Goal: Task Accomplishment & Management: Use online tool/utility

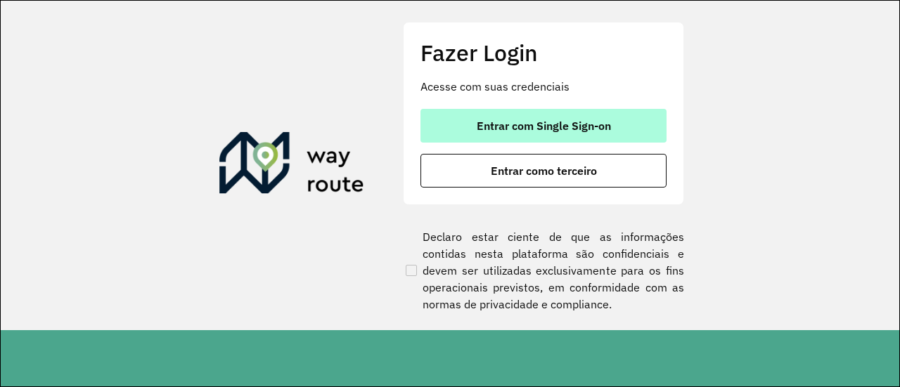
click at [519, 124] on span "Entrar com Single Sign-on" at bounding box center [543, 125] width 134 height 11
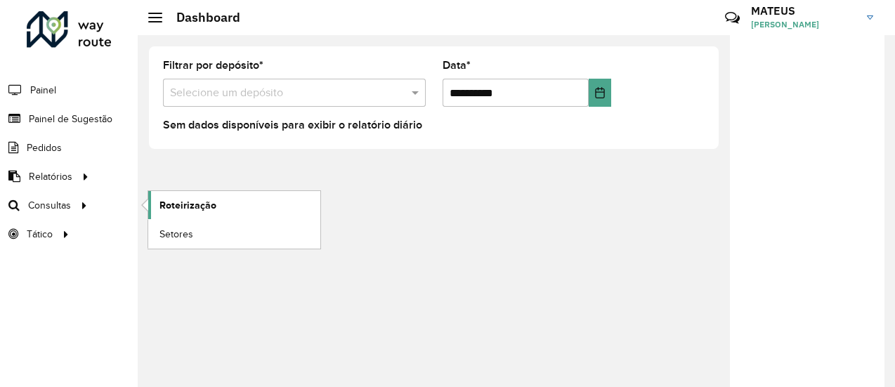
click at [189, 206] on span "Roteirização" at bounding box center [188, 205] width 57 height 15
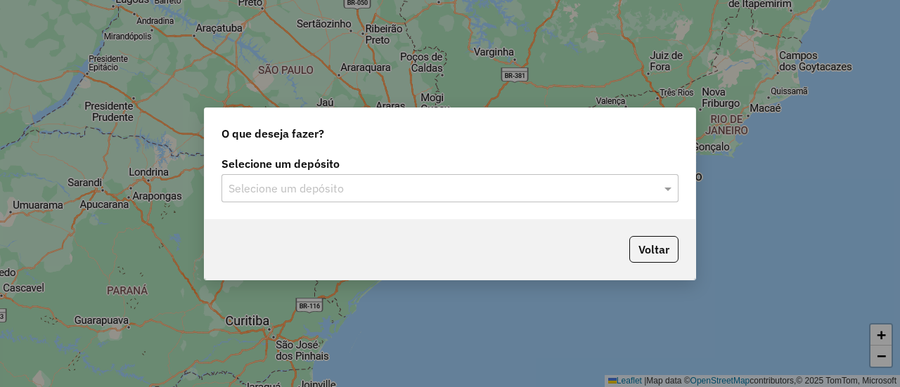
click at [385, 181] on input "text" at bounding box center [435, 189] width 415 height 17
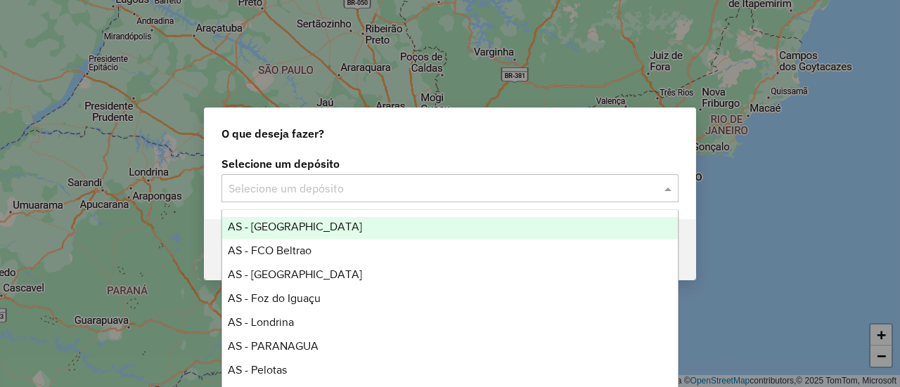
scroll to position [74, 0]
click at [344, 193] on input "text" at bounding box center [435, 189] width 415 height 17
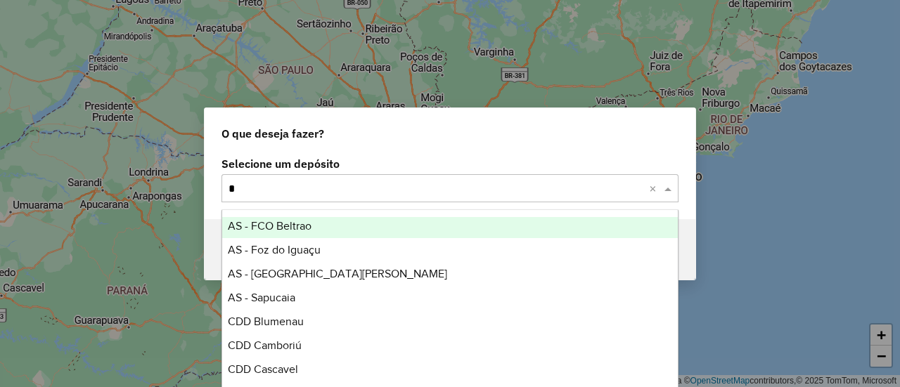
scroll to position [0, 0]
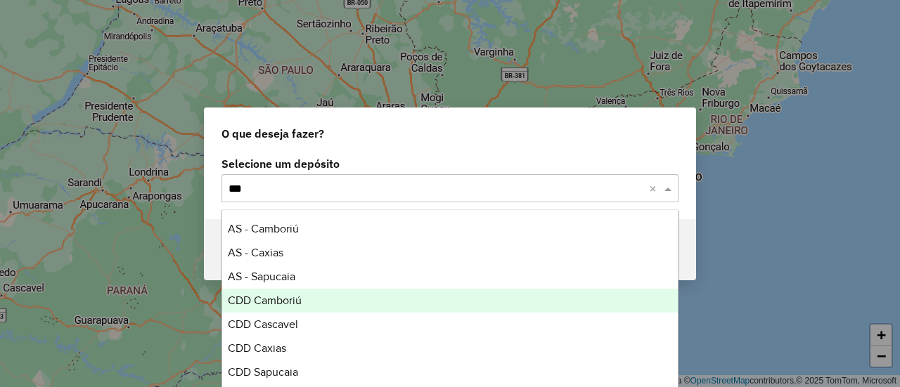
type input "****"
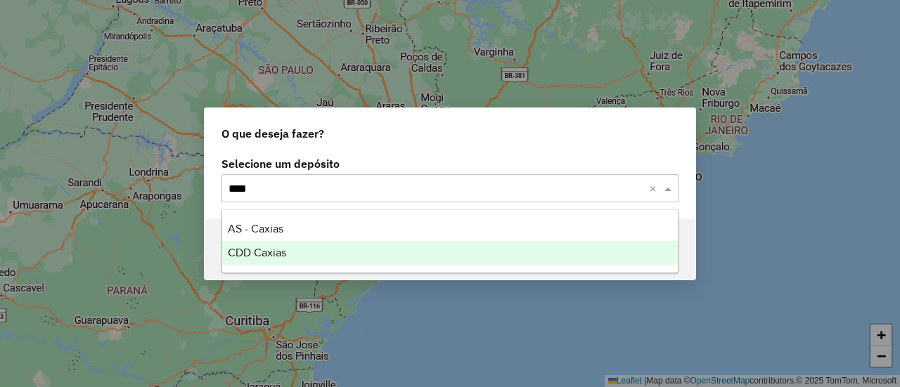
click at [335, 261] on div "CDD Caxias" at bounding box center [449, 253] width 455 height 24
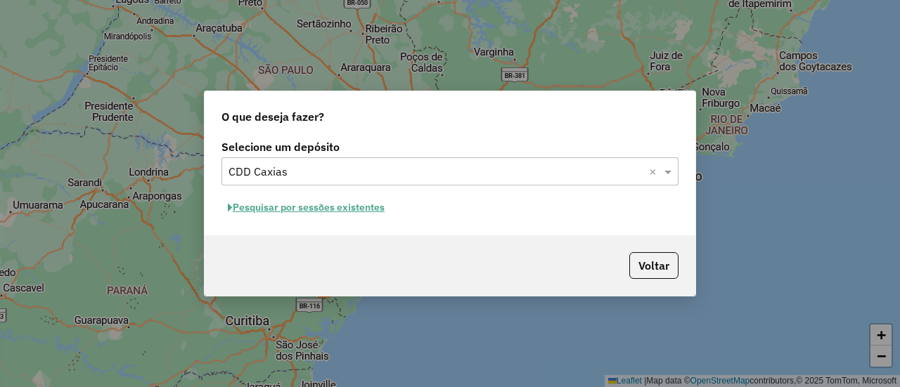
click at [335, 207] on button "Pesquisar por sessões existentes" at bounding box center [305, 208] width 169 height 22
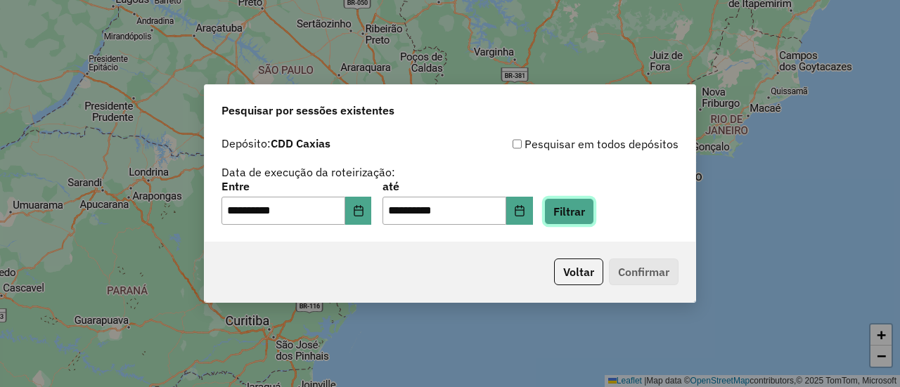
click at [589, 216] on button "Filtrar" at bounding box center [569, 211] width 50 height 27
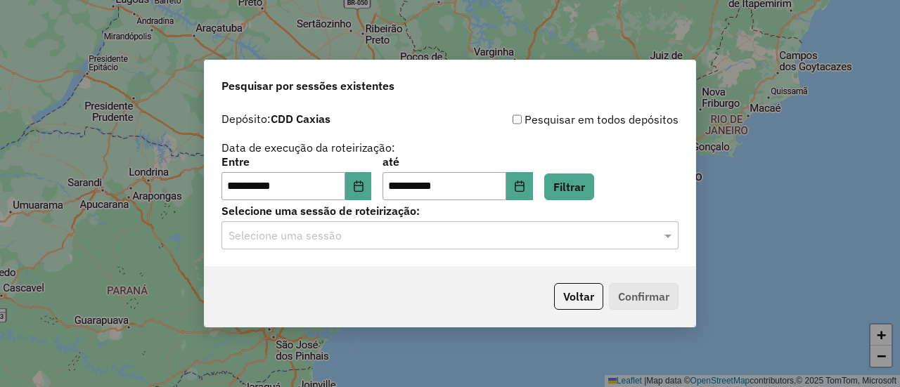
click at [389, 235] on input "text" at bounding box center [435, 236] width 415 height 17
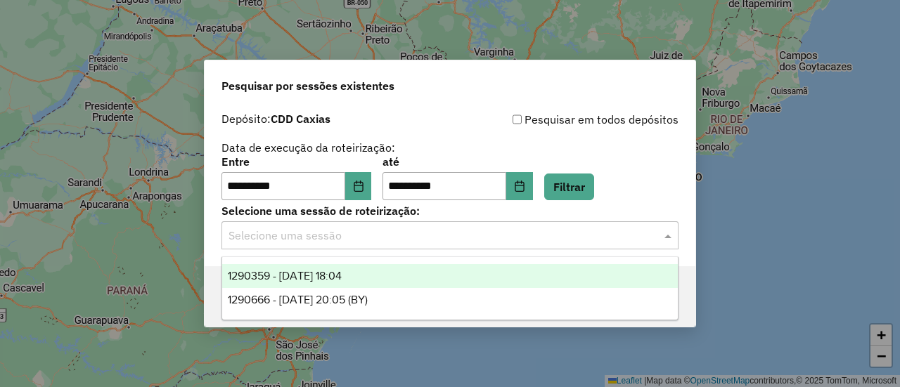
click at [337, 278] on span "1290359 - 08/10/2025 18:04" at bounding box center [285, 276] width 114 height 12
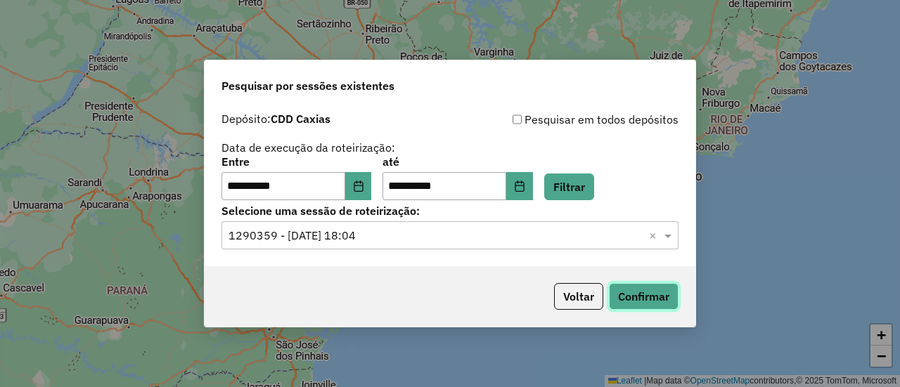
click at [625, 299] on button "Confirmar" at bounding box center [644, 296] width 70 height 27
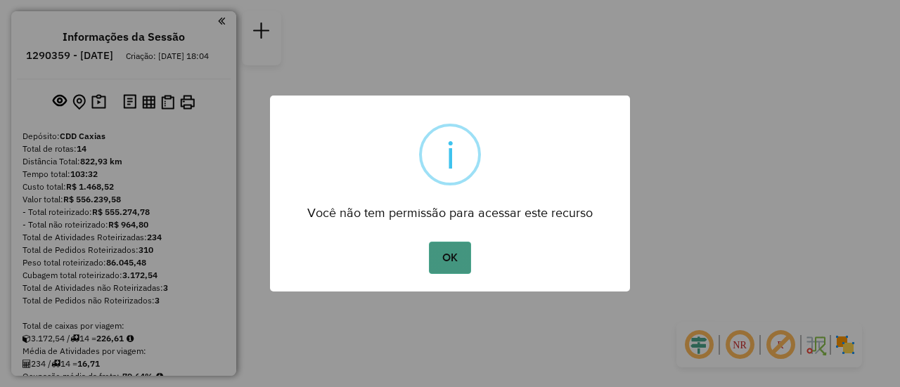
click at [441, 257] on button "OK" at bounding box center [449, 258] width 41 height 32
